Goal: Information Seeking & Learning: Learn about a topic

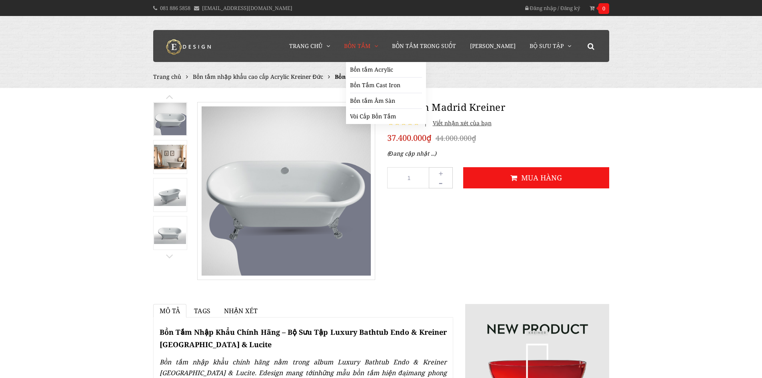
click at [363, 44] on span "Bồn Tắm" at bounding box center [357, 46] width 26 height 8
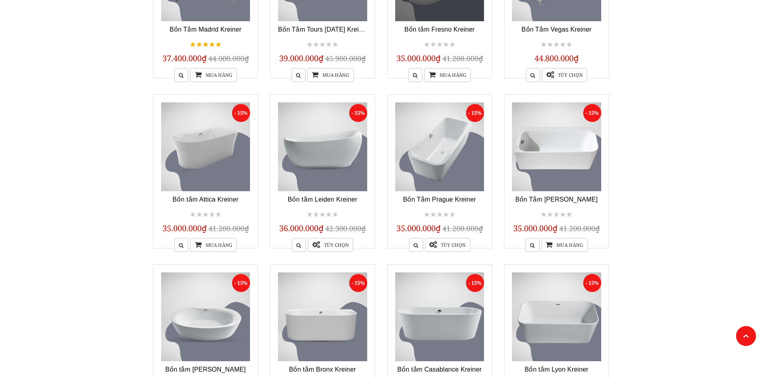
scroll to position [527, 0]
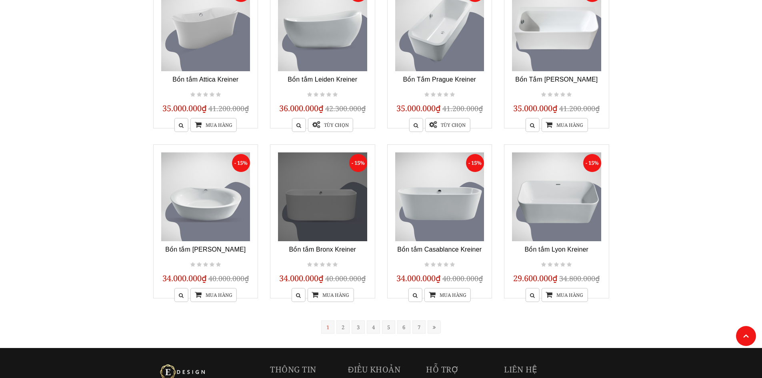
click at [341, 209] on link at bounding box center [322, 196] width 89 height 89
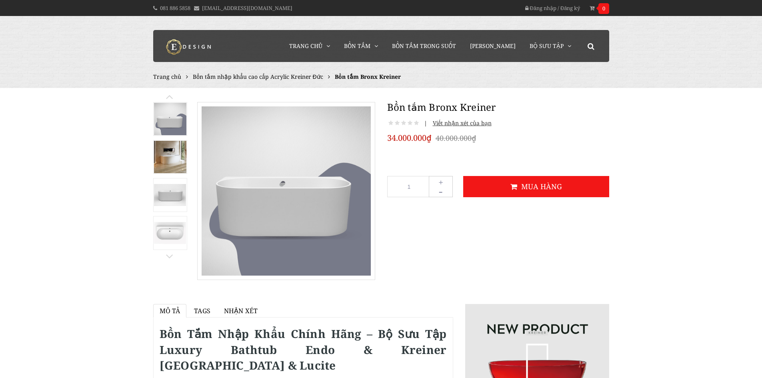
click at [157, 148] on img at bounding box center [170, 157] width 32 height 32
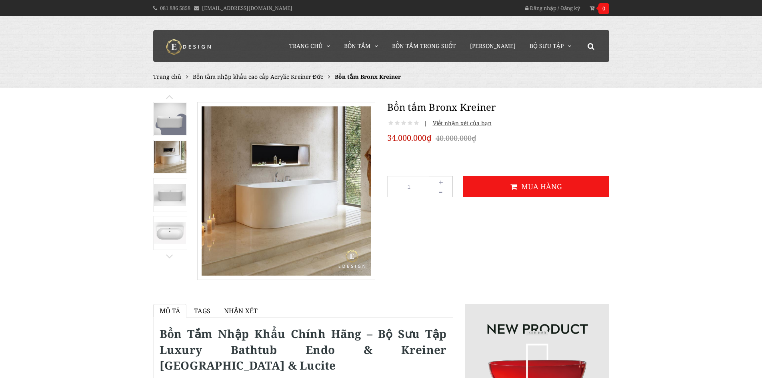
click at [171, 190] on img at bounding box center [170, 195] width 32 height 22
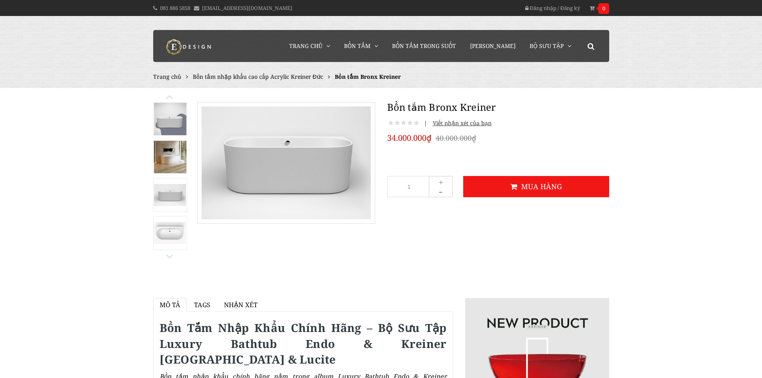
click at [182, 233] on img at bounding box center [170, 233] width 32 height 22
